Goal: Task Accomplishment & Management: Manage account settings

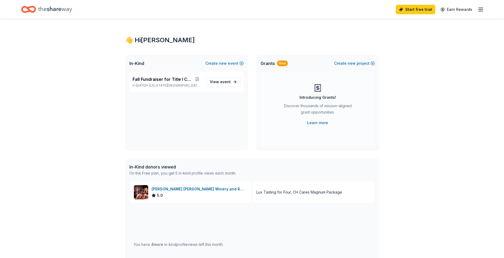
click at [484, 10] on div "Start free trial Earn Rewards" at bounding box center [252, 9] width 504 height 19
click at [481, 11] on line "button" at bounding box center [480, 11] width 4 height 0
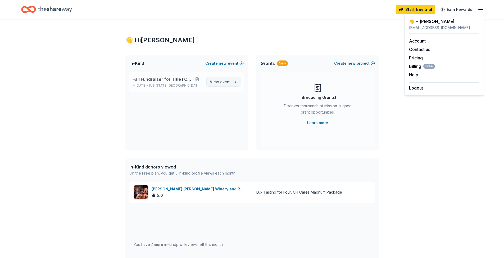
click at [219, 80] on span "View event" at bounding box center [220, 82] width 21 height 6
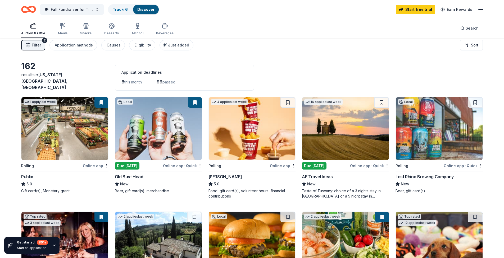
scroll to position [13, 0]
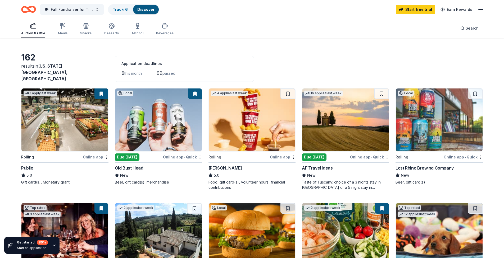
click at [64, 116] on img at bounding box center [64, 120] width 87 height 63
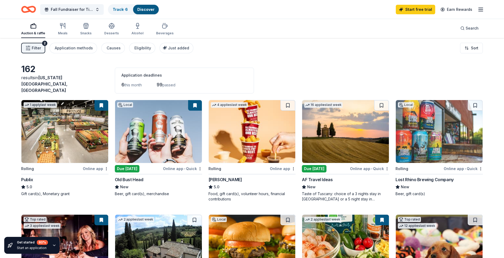
scroll to position [89, 0]
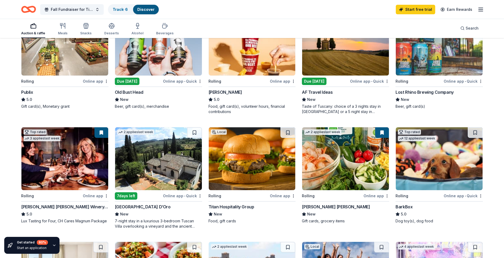
click at [73, 204] on div "[PERSON_NAME] [PERSON_NAME] Winery and Restaurants" at bounding box center [64, 207] width 87 height 6
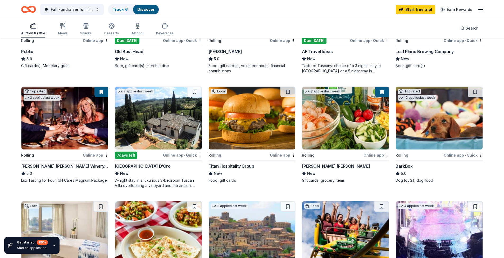
scroll to position [0, 0]
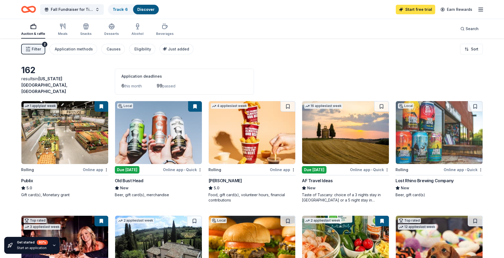
click at [427, 12] on link "Start free trial" at bounding box center [415, 10] width 39 height 10
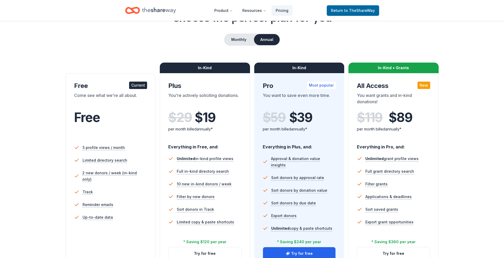
scroll to position [91, 0]
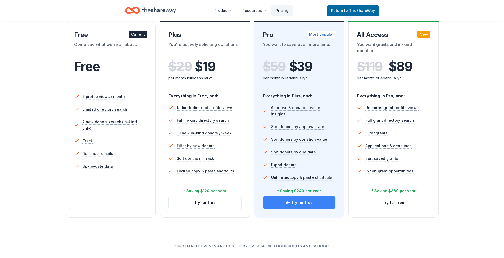
click at [299, 203] on button "Try for free" at bounding box center [299, 203] width 73 height 13
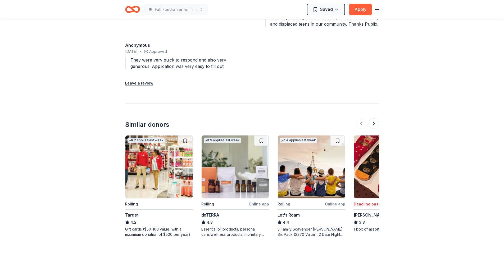
scroll to position [650, 0]
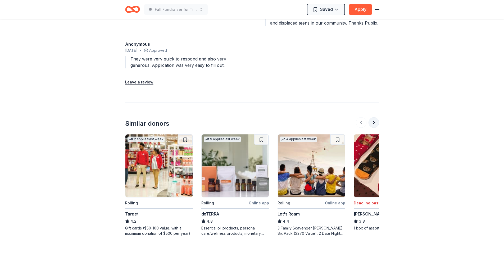
click at [373, 117] on button at bounding box center [373, 122] width 11 height 11
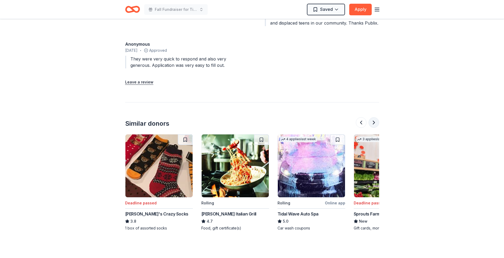
click at [373, 117] on button at bounding box center [373, 122] width 11 height 11
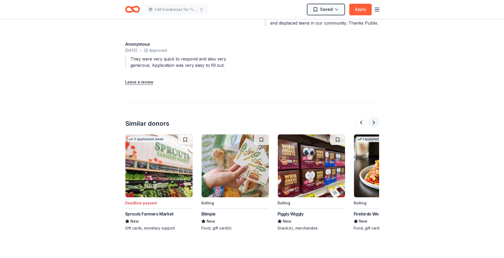
click at [373, 117] on button at bounding box center [373, 122] width 11 height 11
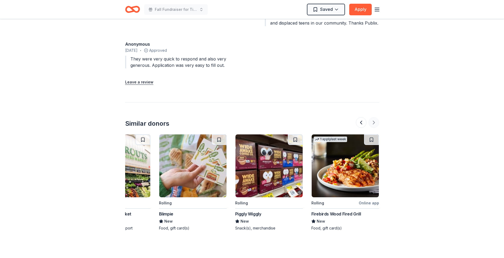
click at [373, 117] on div at bounding box center [367, 122] width 23 height 11
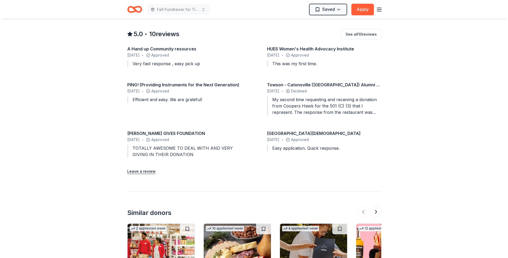
scroll to position [445, 0]
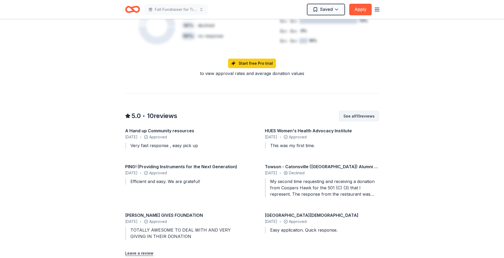
click at [359, 111] on button "See all 10 reviews" at bounding box center [359, 116] width 40 height 11
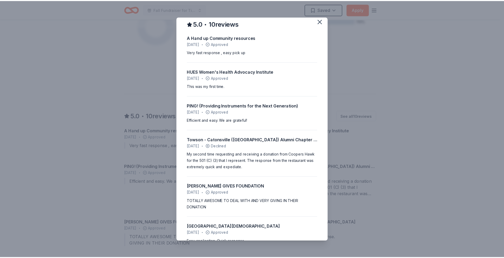
scroll to position [0, 0]
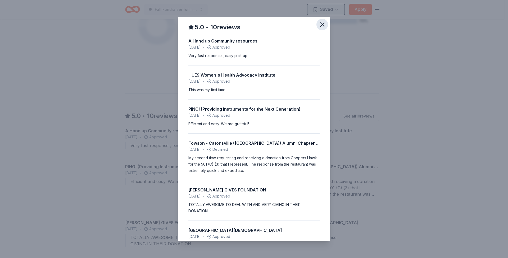
click at [320, 24] on icon "button" at bounding box center [322, 25] width 4 height 4
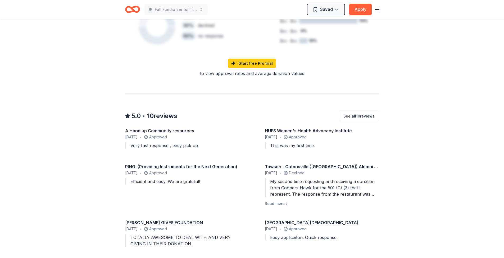
click at [47, 10] on header "Fall Fundraiser for Title I Chess Saved Apply" at bounding box center [252, 9] width 504 height 19
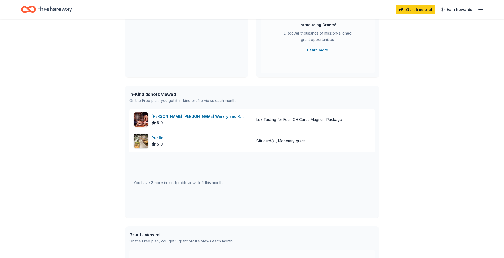
scroll to position [164, 0]
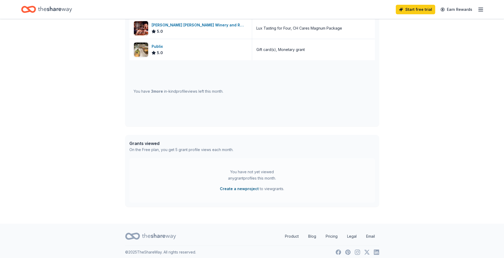
click at [243, 190] on button "Create a new project" at bounding box center [239, 189] width 39 height 6
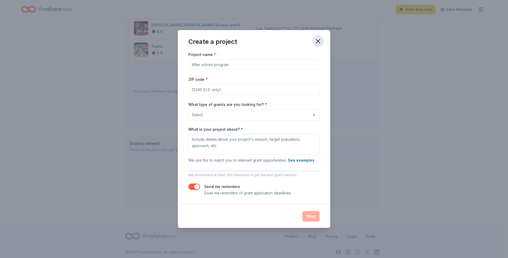
click at [319, 42] on icon "button" at bounding box center [318, 41] width 4 height 4
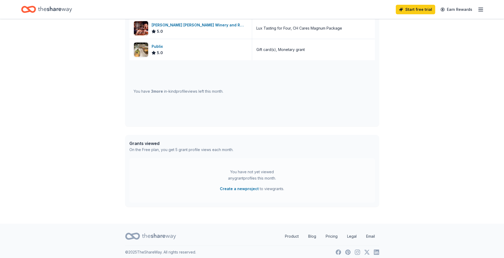
click at [39, 8] on icon "Home" at bounding box center [55, 9] width 34 height 6
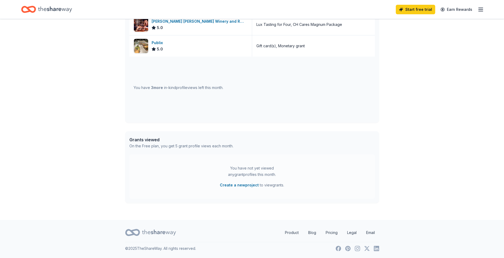
scroll to position [0, 0]
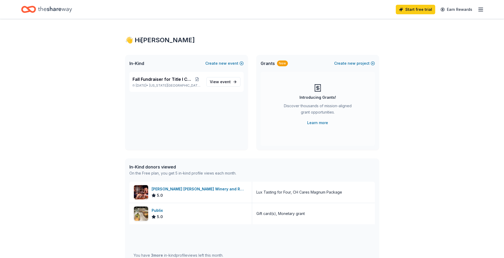
click at [479, 10] on icon "button" at bounding box center [480, 9] width 6 height 6
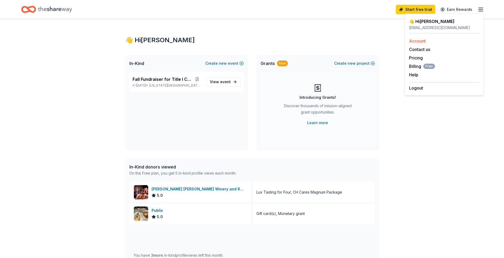
click at [415, 40] on link "Account" at bounding box center [417, 40] width 17 height 5
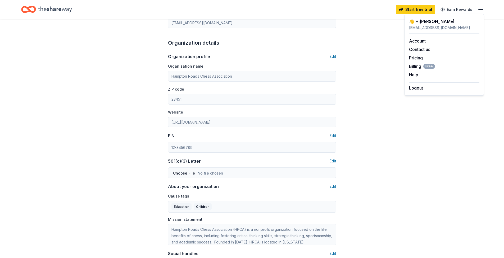
scroll to position [252, 0]
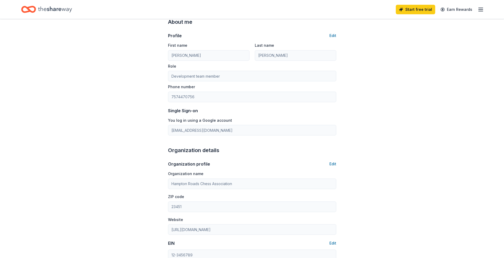
scroll to position [0, 0]
